Goal: Task Accomplishment & Management: Use online tool/utility

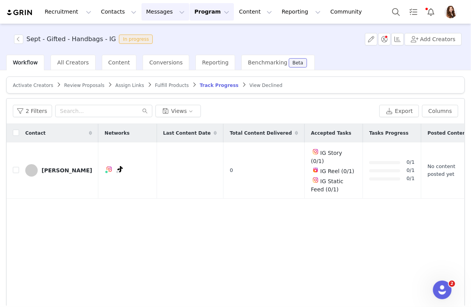
click at [162, 17] on button "Messages Messages" at bounding box center [165, 11] width 48 height 17
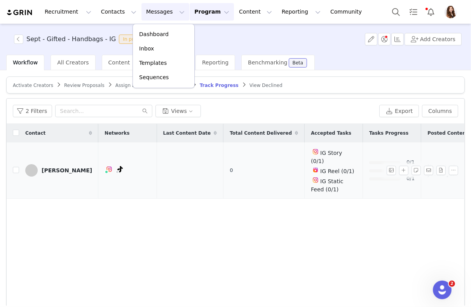
click at [223, 169] on td "0" at bounding box center [263, 171] width 81 height 56
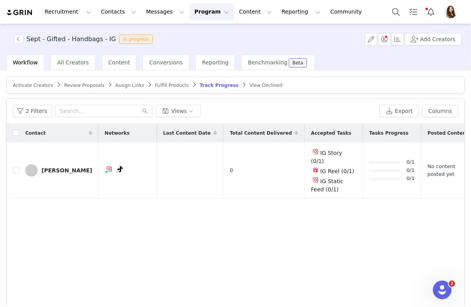
click at [203, 16] on button "Program Program" at bounding box center [212, 11] width 44 height 17
click at [203, 33] on p "Activations" at bounding box center [199, 34] width 30 height 8
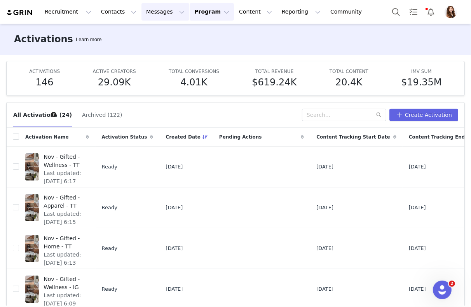
click at [150, 18] on button "Messages Messages" at bounding box center [165, 11] width 48 height 17
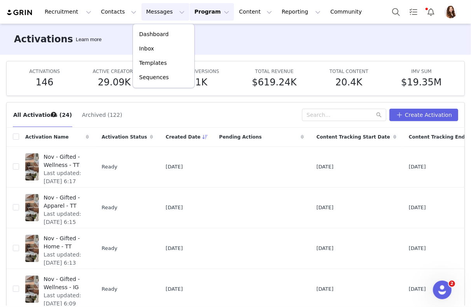
click at [193, 12] on button "Program Program" at bounding box center [212, 11] width 44 height 17
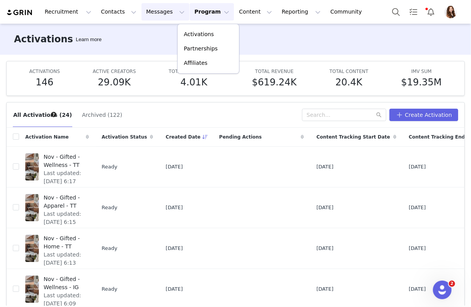
click at [151, 18] on button "Messages Messages" at bounding box center [165, 11] width 48 height 17
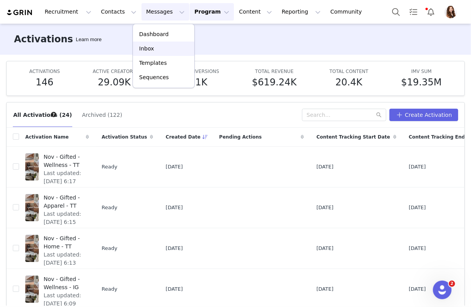
click at [150, 45] on p "Inbox" at bounding box center [146, 49] width 15 height 8
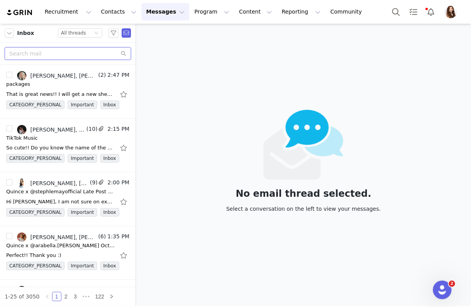
click at [77, 56] on input "text" at bounding box center [68, 53] width 126 height 12
type input "abbie"
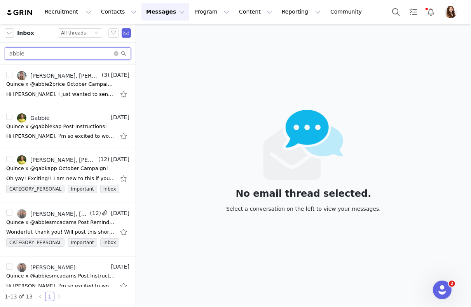
click at [66, 52] on input "abbie" at bounding box center [68, 53] width 126 height 12
click at [197, 12] on button "Program Program" at bounding box center [212, 11] width 44 height 17
click at [202, 34] on p "Activations" at bounding box center [199, 34] width 30 height 8
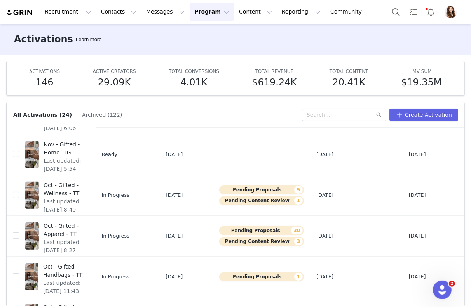
scroll to position [218, 0]
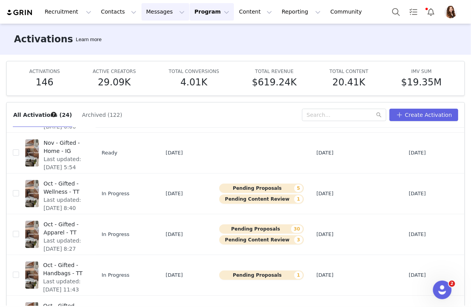
click at [148, 14] on button "Messages Messages" at bounding box center [165, 11] width 48 height 17
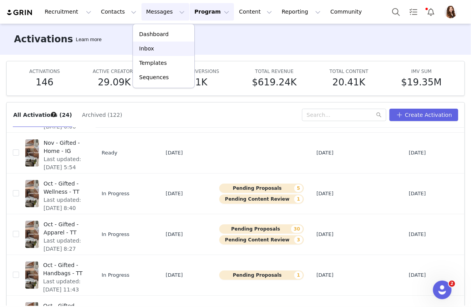
click at [151, 50] on p "Inbox" at bounding box center [146, 49] width 15 height 8
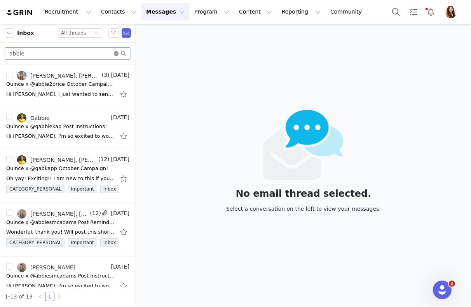
click at [115, 54] on icon "icon: close-circle" at bounding box center [116, 53] width 5 height 5
click at [89, 41] on div "Inbox Status All threads" at bounding box center [68, 33] width 136 height 19
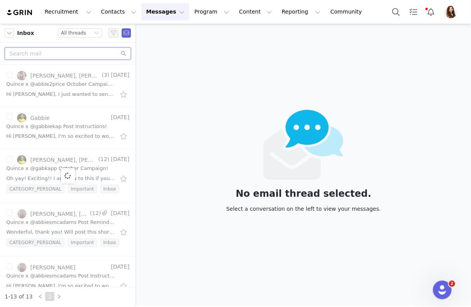
click at [88, 53] on input "text" at bounding box center [68, 53] width 126 height 12
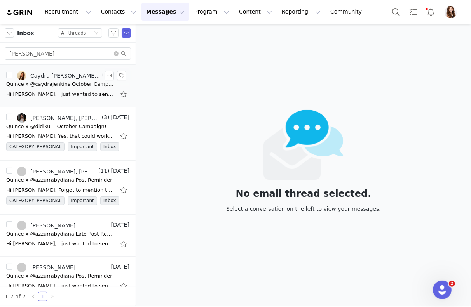
click at [59, 81] on div "Quince x @caydrajenkins October Campaign!" at bounding box center [60, 84] width 109 height 8
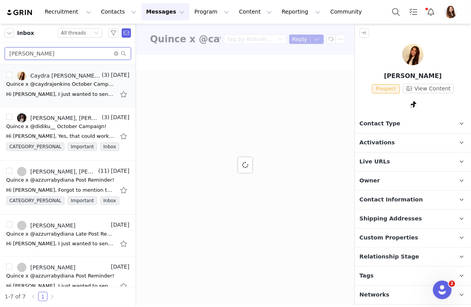
click at [54, 55] on input "diana" at bounding box center [68, 53] width 126 height 12
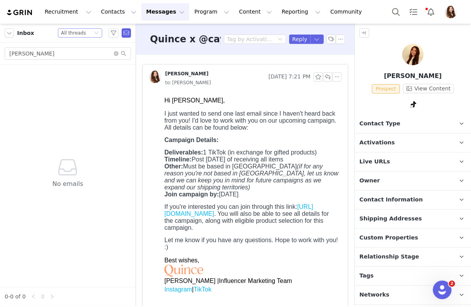
click at [87, 35] on div "Status All threads" at bounding box center [76, 33] width 31 height 9
click at [80, 46] on li "All threads" at bounding box center [80, 47] width 44 height 12
click at [106, 54] on input "diana tucker" at bounding box center [68, 53] width 126 height 12
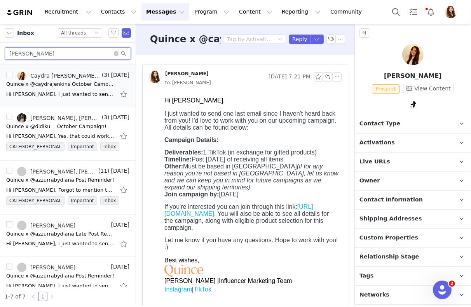
click at [61, 52] on input "diana" at bounding box center [68, 53] width 126 height 12
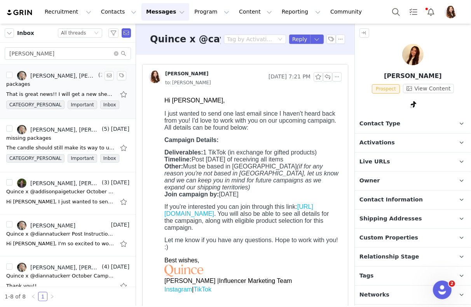
click at [56, 83] on div "packages" at bounding box center [67, 84] width 123 height 8
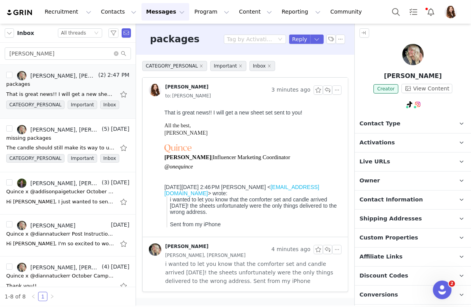
click at [392, 137] on p "Activations" at bounding box center [403, 143] width 97 height 19
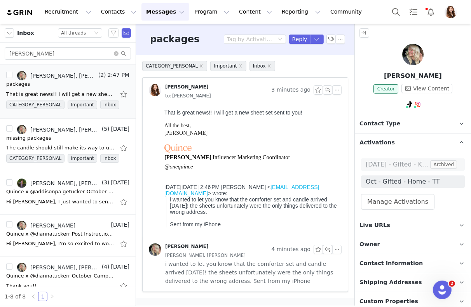
click at [392, 137] on p "Activations" at bounding box center [403, 143] width 97 height 19
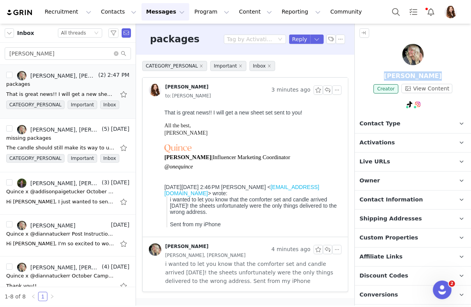
drag, startPoint x: 388, startPoint y: 75, endPoint x: 444, endPoint y: 75, distance: 55.9
click at [444, 75] on p "Dianna Tucker" at bounding box center [413, 75] width 116 height 9
copy p "Dianna Tucker"
click at [85, 54] on input "tucker" at bounding box center [68, 53] width 126 height 12
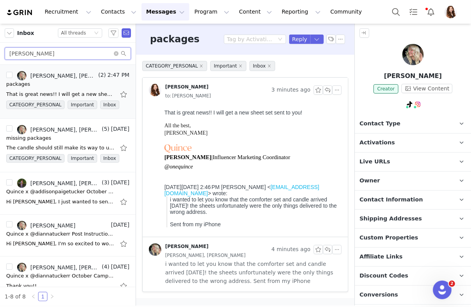
click at [85, 54] on input "tucker" at bounding box center [68, 53] width 126 height 12
type input "addie"
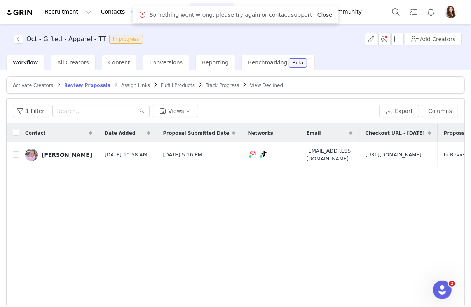
click at [317, 16] on link "Close" at bounding box center [324, 15] width 15 height 6
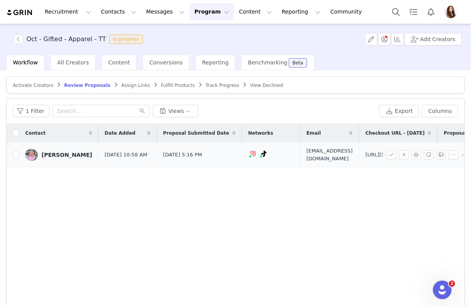
drag, startPoint x: 440, startPoint y: 174, endPoint x: 353, endPoint y: 154, distance: 89.3
click at [359, 154] on td "[URL][DOMAIN_NAME]" at bounding box center [398, 155] width 78 height 25
copy span "[URL][DOMAIN_NAME]"
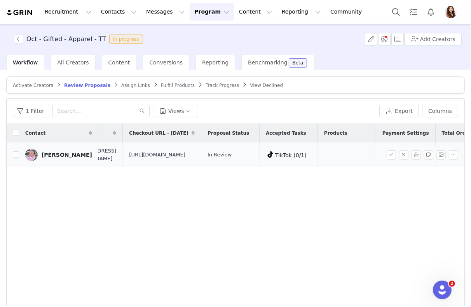
scroll to position [0, 179]
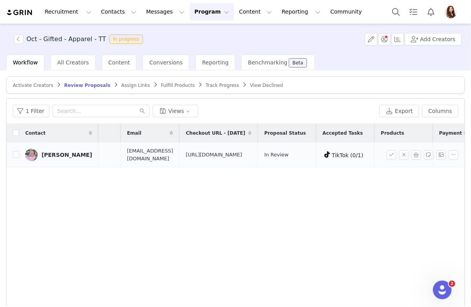
click at [33, 161] on img at bounding box center [31, 155] width 12 height 12
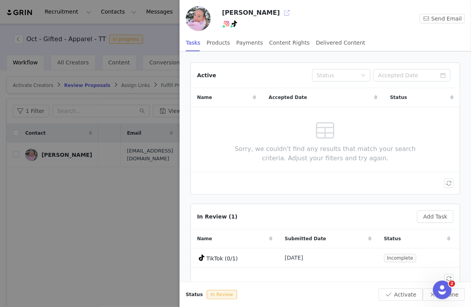
click at [280, 9] on button "button" at bounding box center [286, 13] width 12 height 12
click at [104, 178] on div at bounding box center [235, 153] width 471 height 307
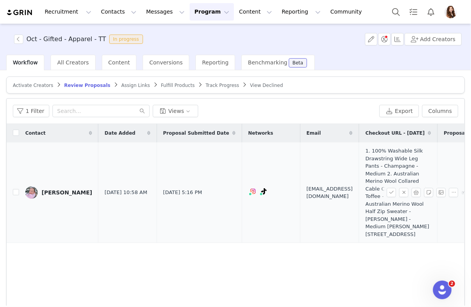
scroll to position [0, 70]
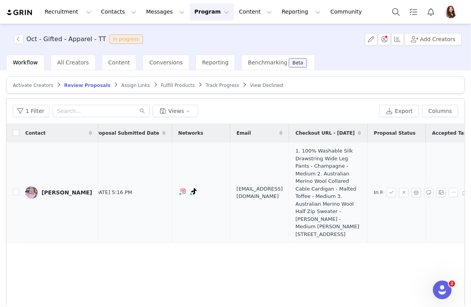
click at [319, 205] on span "1. 100% Washable Silk Drawstring Wide Leg Pants - Champagne - Medium 2. Austral…" at bounding box center [328, 192] width 66 height 91
click at [347, 212] on span "1. 100% Washable Silk Drawstring Wide Leg Pants - Champagne - Medium 2. Austral…" at bounding box center [328, 192] width 66 height 91
drag, startPoint x: 207, startPoint y: 181, endPoint x: 278, endPoint y: 180, distance: 71.9
click at [278, 180] on td "[EMAIL_ADDRESS][DOMAIN_NAME]" at bounding box center [259, 193] width 59 height 101
copy span "[EMAIL_ADDRESS][DOMAIN_NAME]"
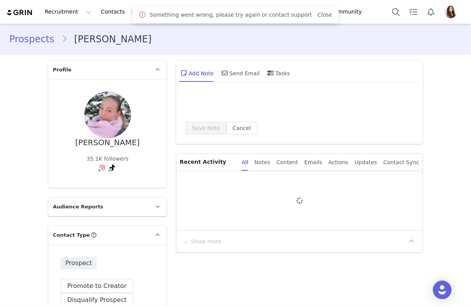
type input "+1 (United States)"
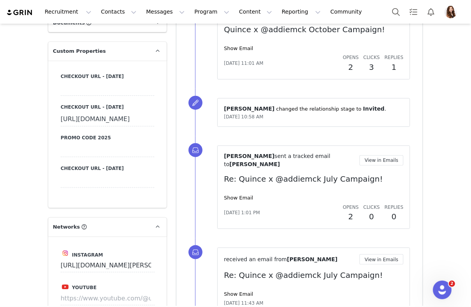
scroll to position [646, 0]
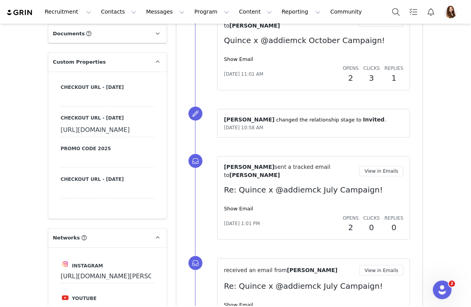
click at [124, 137] on div "[URL][DOMAIN_NAME]" at bounding box center [108, 131] width 94 height 14
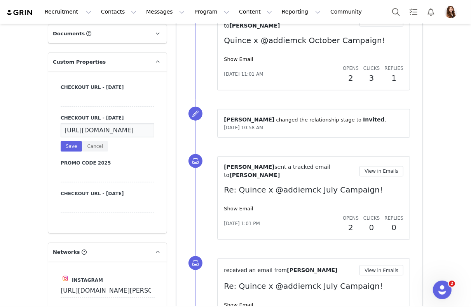
click at [107, 137] on div "https://www.quince.com/checkout?checkoutId=d3c52fec-ad4d-47a0-93af-f9eca8b10883…" at bounding box center [108, 138] width 94 height 28
click at [107, 132] on input "[URL][DOMAIN_NAME]" at bounding box center [108, 131] width 94 height 14
paste input "1. 100% Washable Silk Drawstring Wide Leg Pants - Champagne - Medium 2. Austral…"
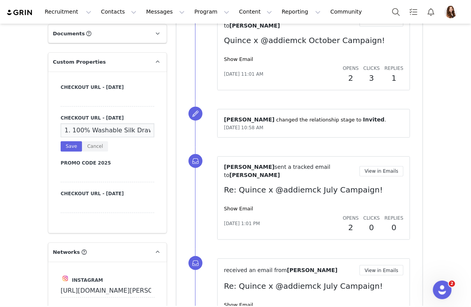
scroll to position [0, 721]
type input "1. 100% Washable Silk Drawstring Wide Leg Pants - Champagne - Medium 2. Austral…"
click at [67, 151] on div "Checkout URL - September 2025 Checkout URL - October 2025 1. 100% Washable Silk…" at bounding box center [108, 148] width 94 height 129
click at [67, 148] on button "Save" at bounding box center [71, 146] width 21 height 10
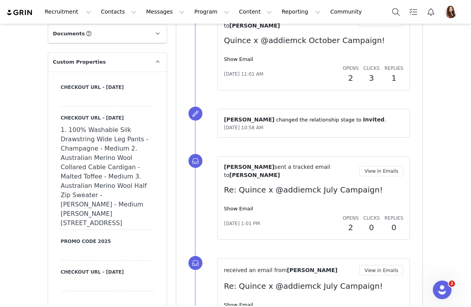
scroll to position [500, 0]
